Goal: Find specific page/section: Find specific page/section

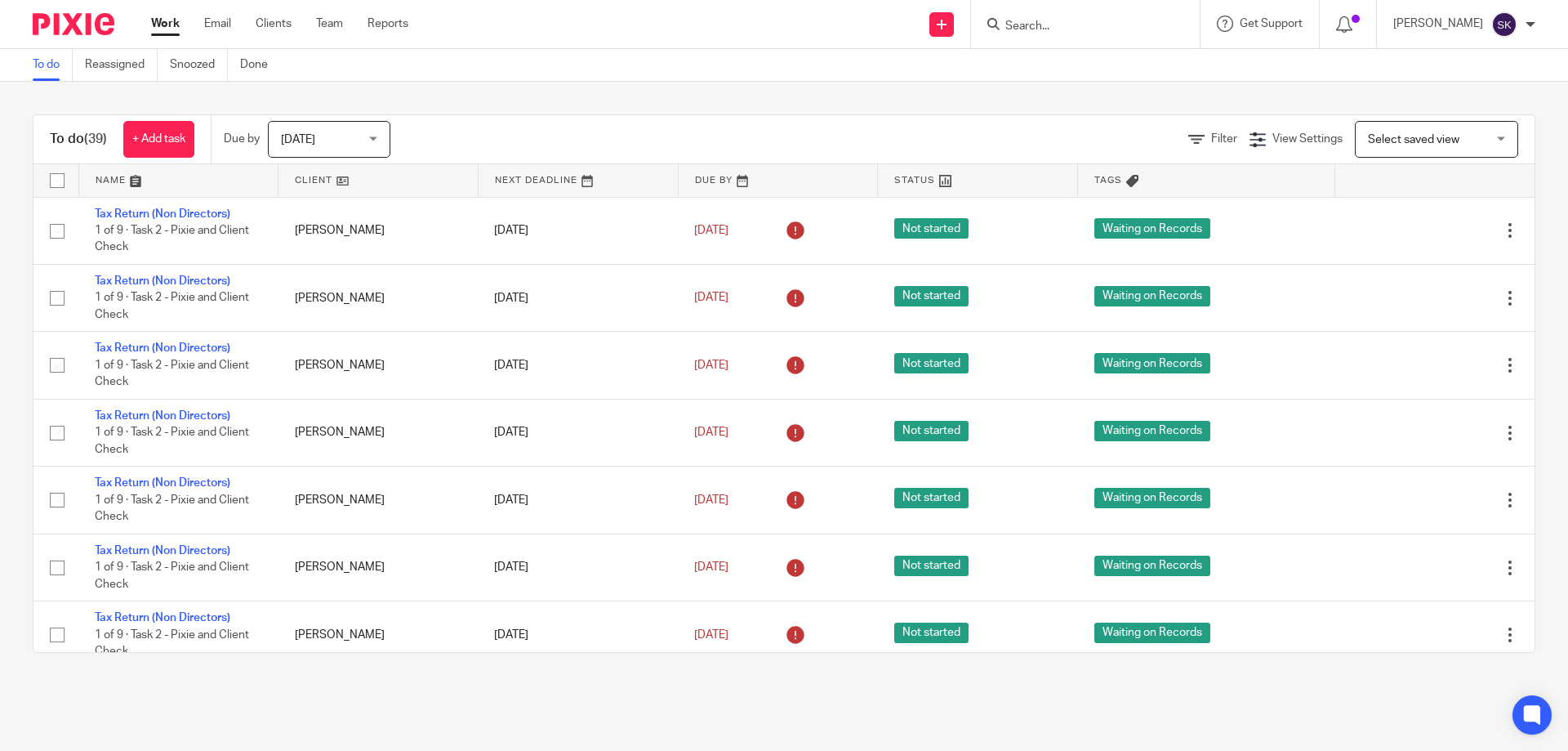
click at [1100, 27] on input "Search" at bounding box center [1077, 28] width 147 height 15
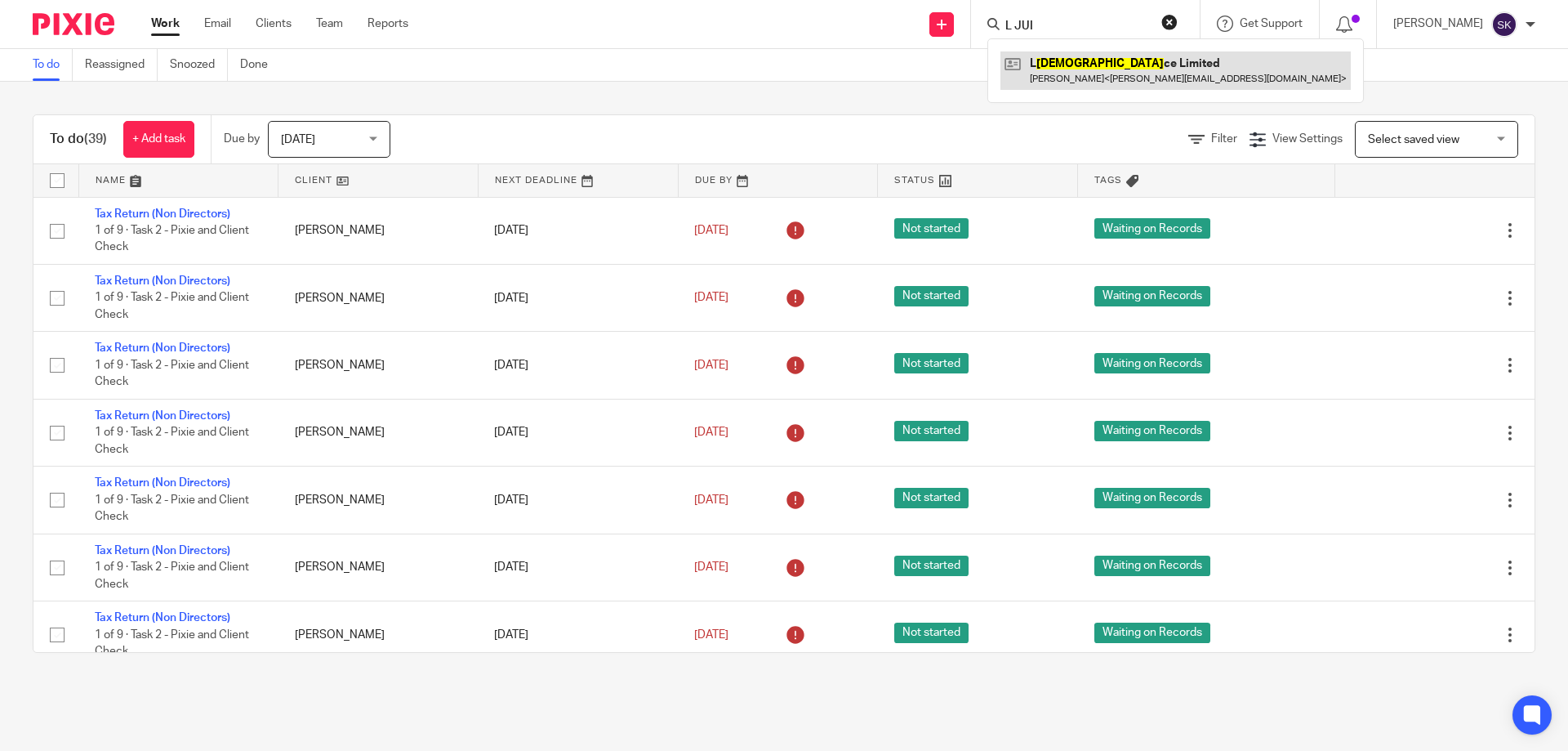
type input "L JUI"
click at [1136, 60] on link at bounding box center [1176, 70] width 351 height 38
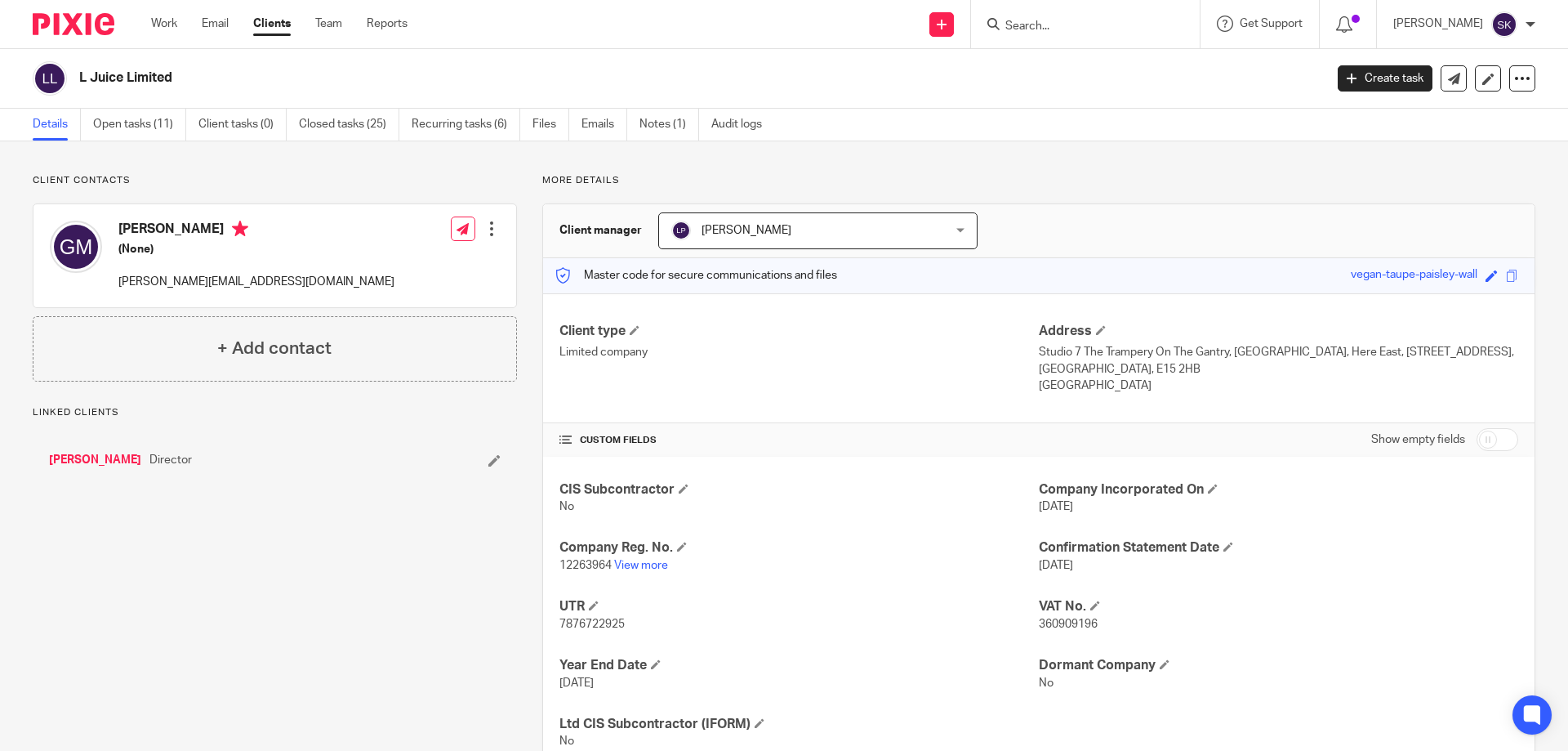
scroll to position [58, 0]
